Goal: Book appointment/travel/reservation

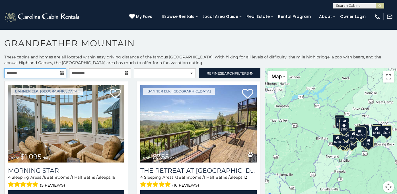
click at [55, 72] on input "text" at bounding box center [35, 74] width 62 height 10
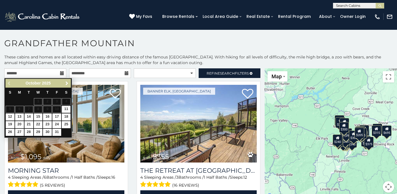
click at [67, 82] on span "Next" at bounding box center [67, 83] width 5 height 5
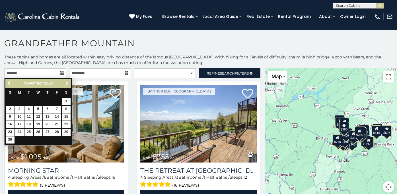
click at [67, 82] on span "Next" at bounding box center [67, 83] width 5 height 5
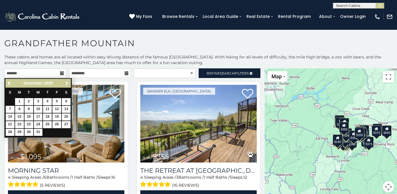
click at [67, 82] on span "Next" at bounding box center [67, 83] width 5 height 5
click at [9, 82] on span "Previous" at bounding box center [9, 83] width 5 height 5
click at [9, 118] on link "14" at bounding box center [10, 117] width 9 height 7
type input "**********"
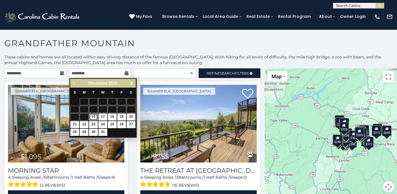
click at [96, 119] on link "16" at bounding box center [93, 117] width 9 height 7
type input "**********"
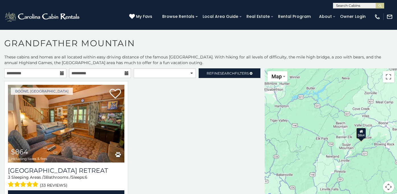
click at [127, 73] on icon at bounding box center [127, 73] width 4 height 4
click at [125, 73] on icon at bounding box center [127, 73] width 4 height 4
